Goal: Task Accomplishment & Management: Manage account settings

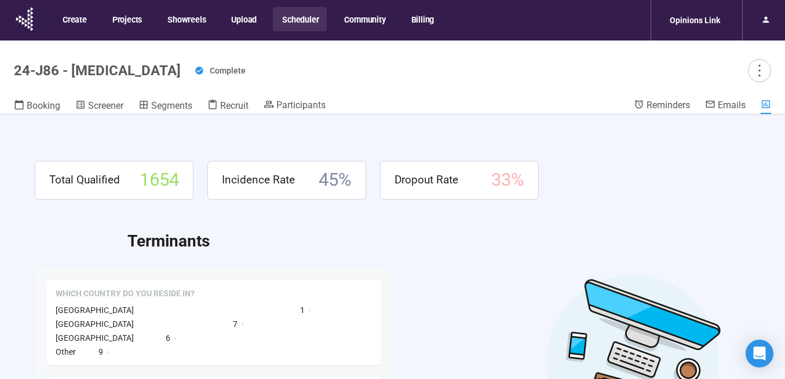
click at [295, 18] on button "Scheduler" at bounding box center [300, 19] width 54 height 24
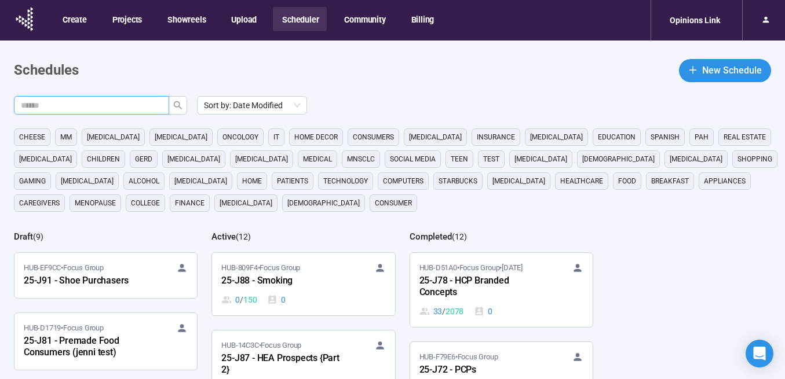
click at [125, 107] on input "text" at bounding box center [87, 105] width 132 height 13
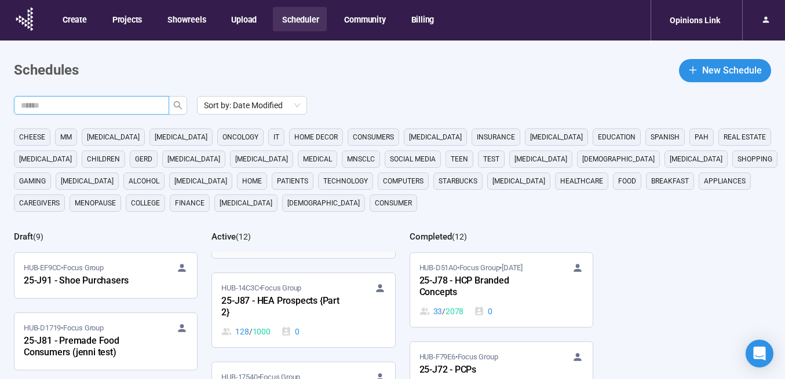
scroll to position [58, 0]
click at [293, 304] on div "25-J87 - HEA Prospects {Part 2}" at bounding box center [284, 306] width 127 height 27
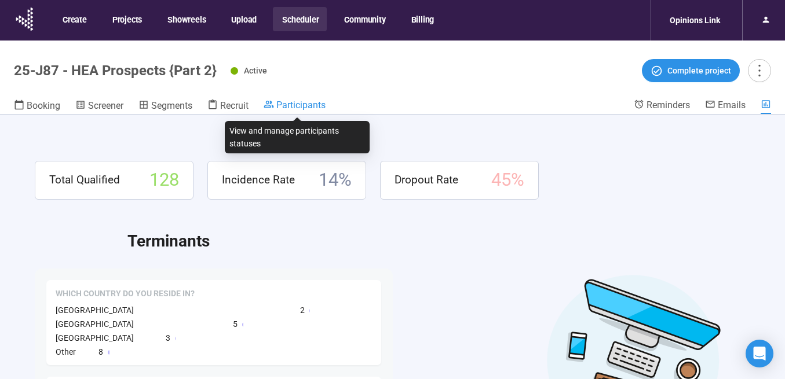
click at [288, 106] on span "Participants" at bounding box center [300, 105] width 49 height 11
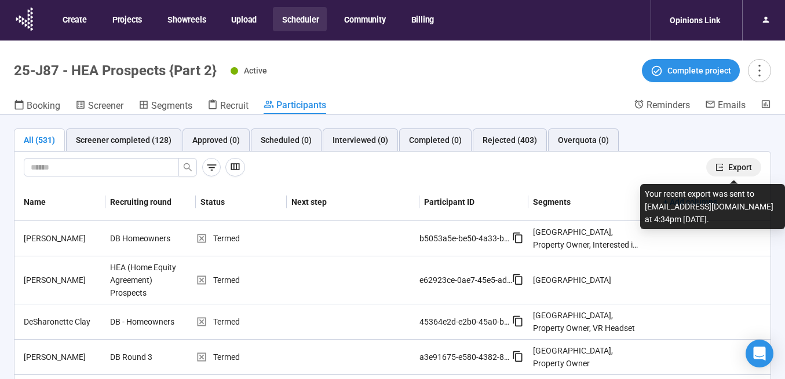
click at [722, 166] on icon "export" at bounding box center [719, 167] width 8 height 8
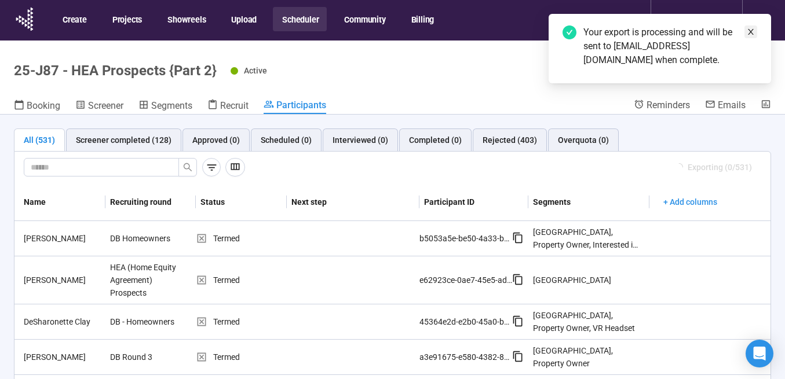
click at [752, 32] on icon "close" at bounding box center [751, 32] width 8 height 8
